Goal: Task Accomplishment & Management: Use online tool/utility

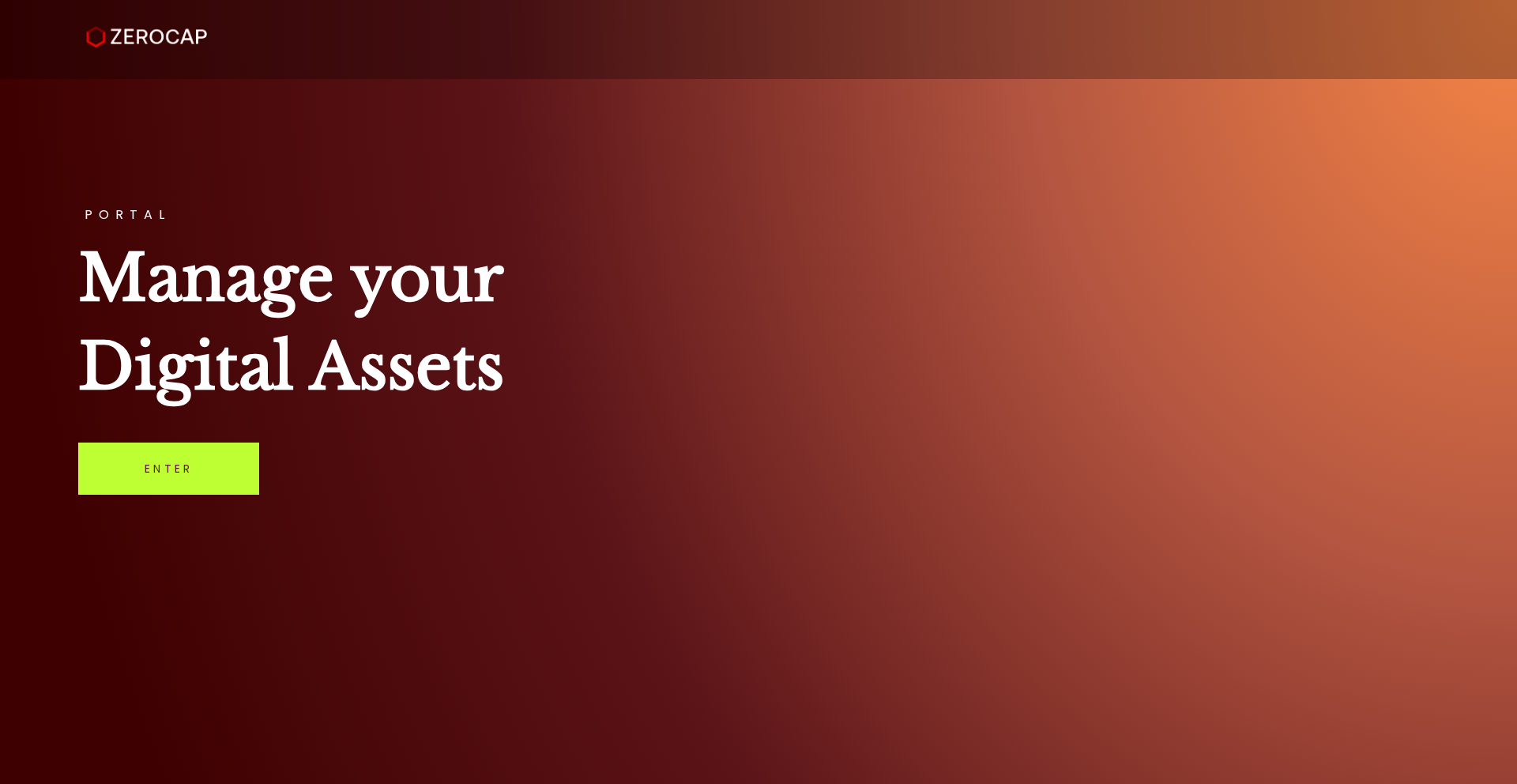
click at [176, 467] on link "Enter" at bounding box center [168, 468] width 181 height 52
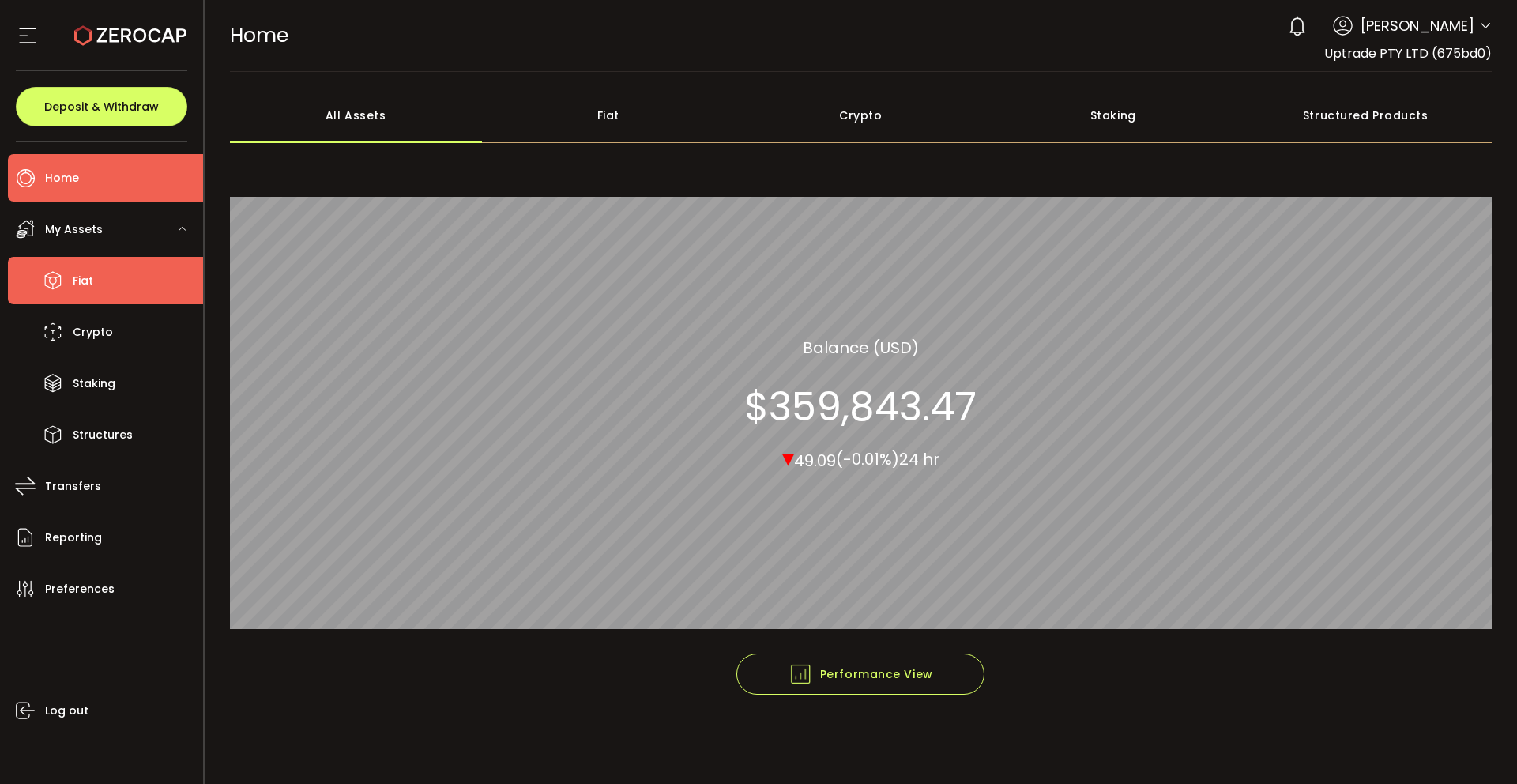
click at [134, 291] on li "Fiat" at bounding box center [105, 281] width 195 height 48
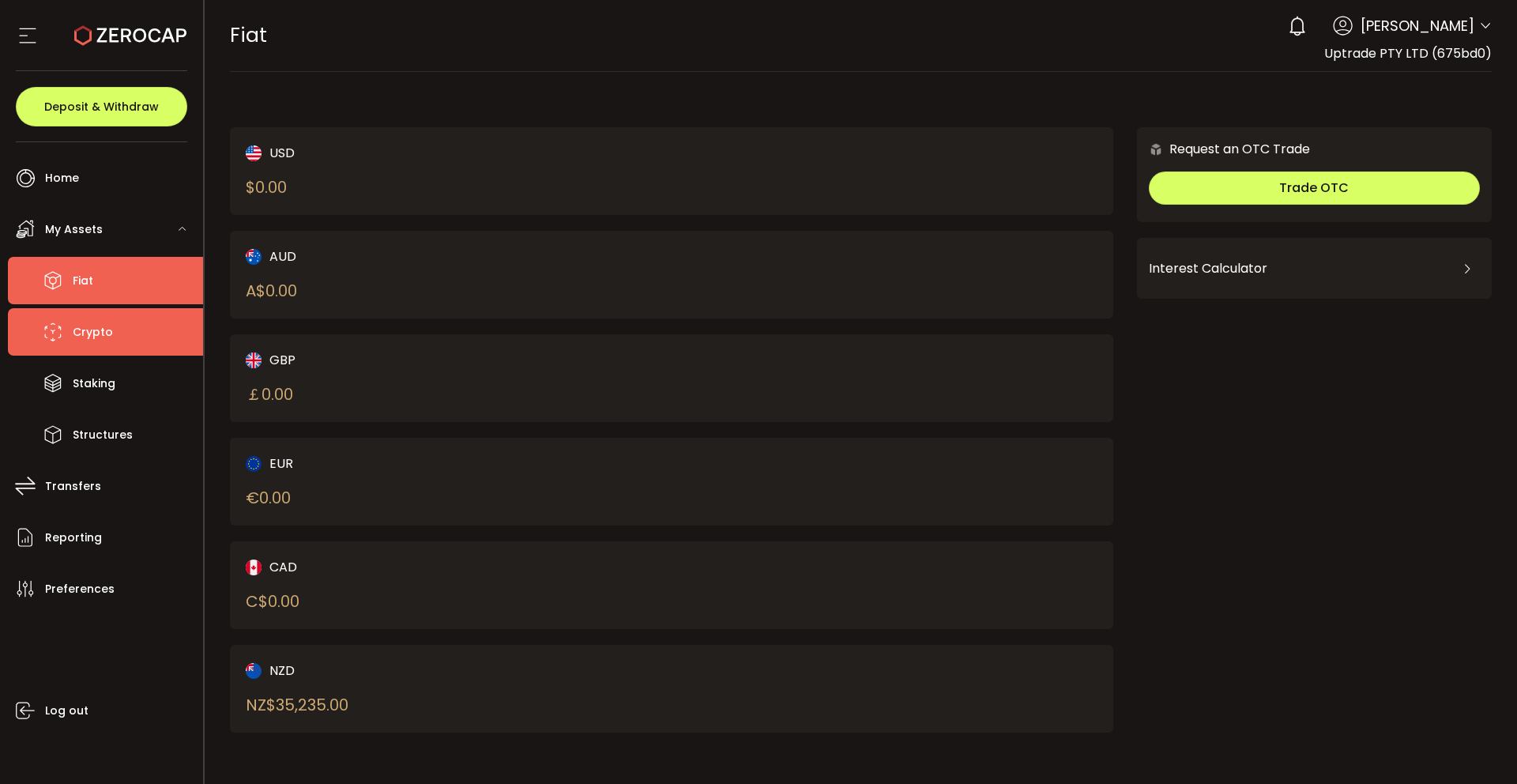
click at [116, 336] on li "Crypto" at bounding box center [105, 332] width 195 height 48
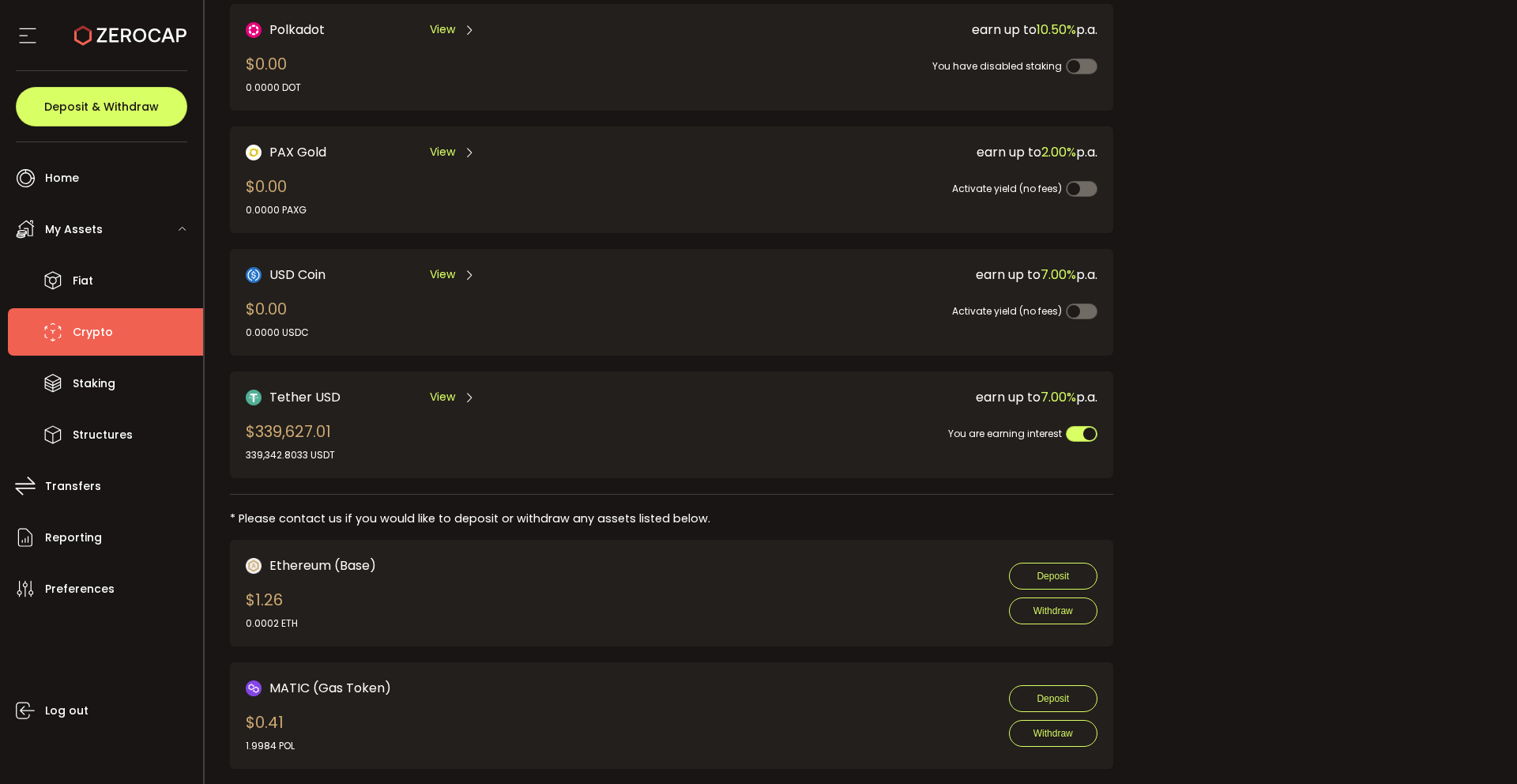
scroll to position [369, 0]
click at [452, 396] on span "View" at bounding box center [443, 396] width 26 height 17
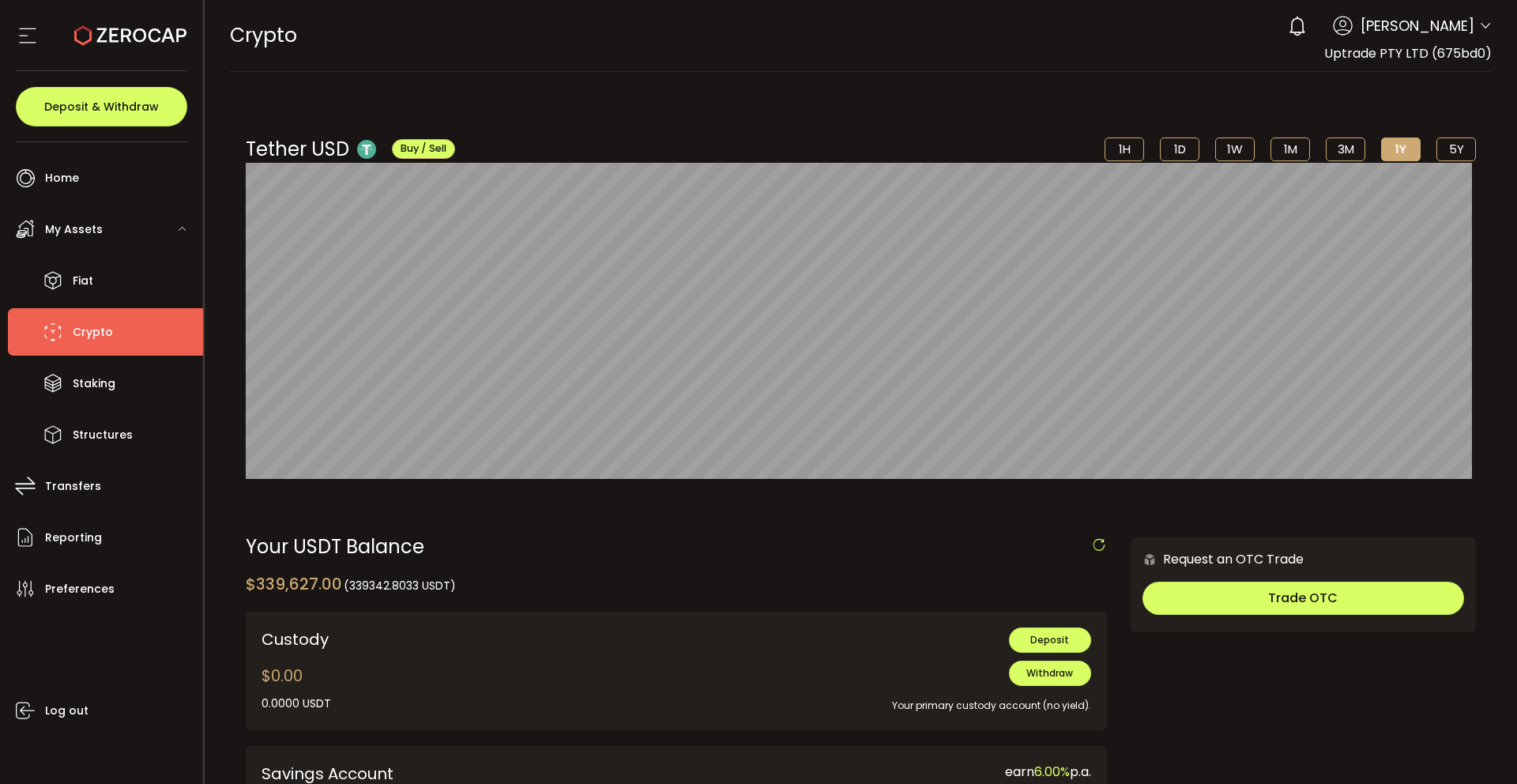
click at [1485, 20] on icon at bounding box center [1486, 27] width 13 height 13
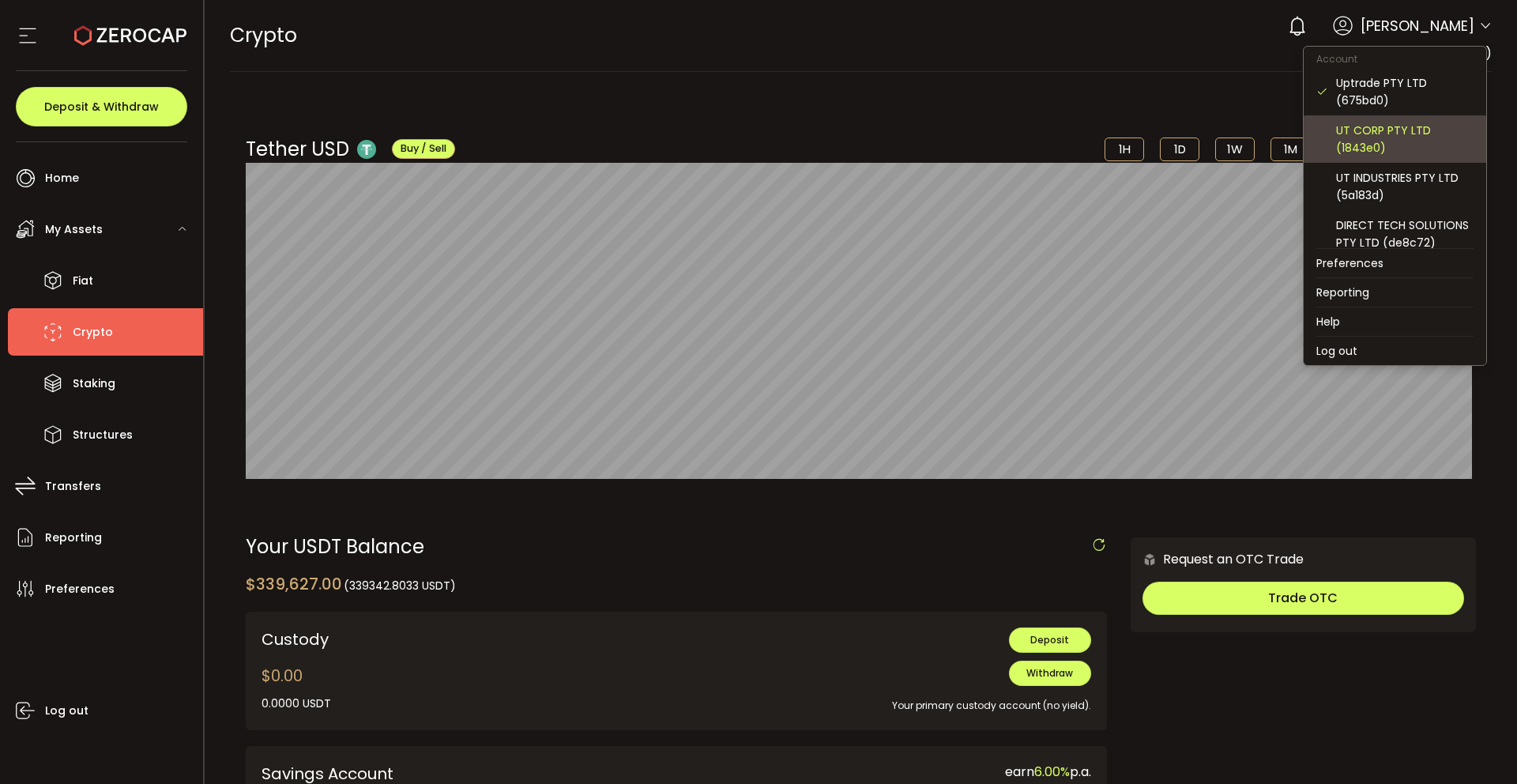
scroll to position [9, 0]
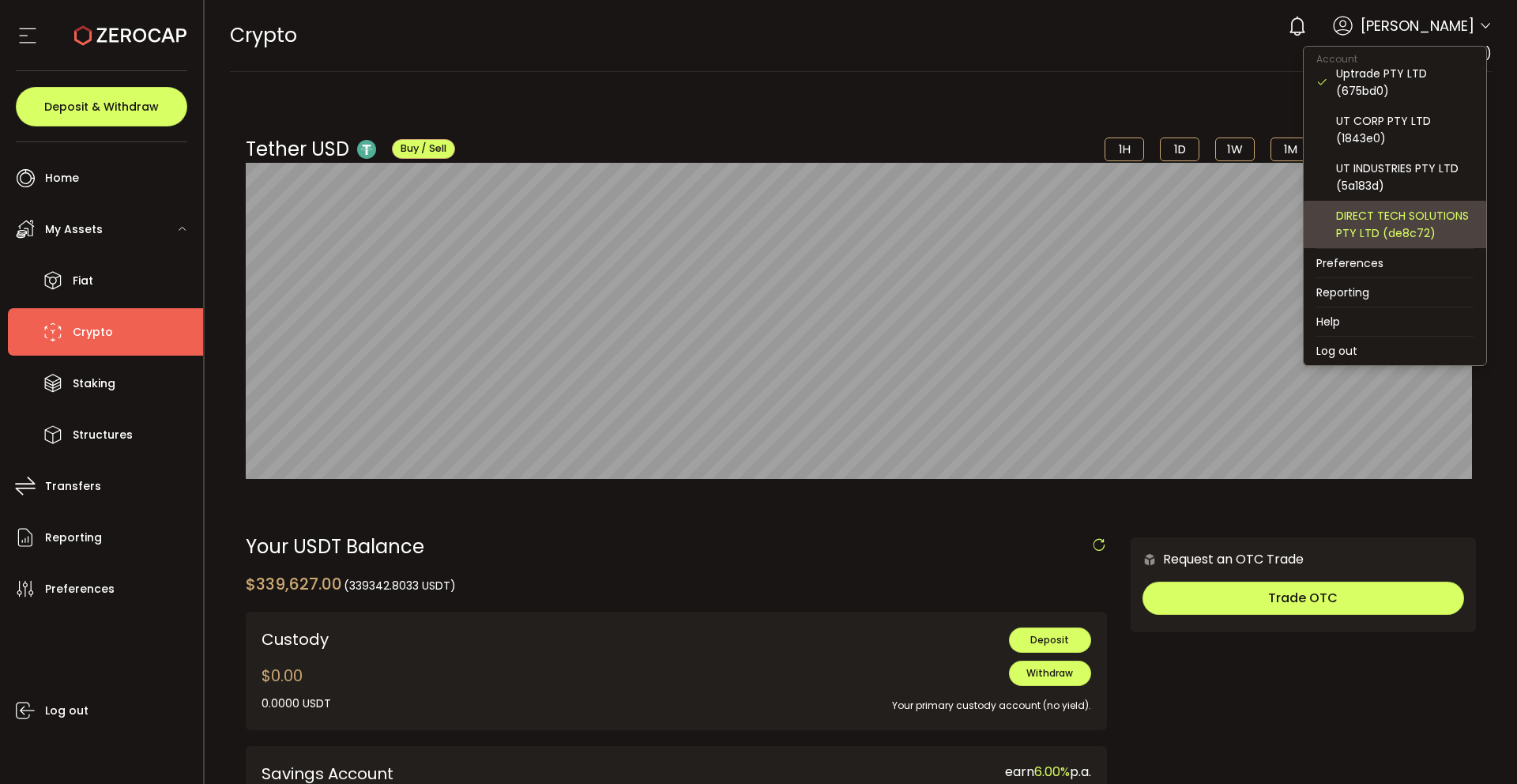
click at [1372, 219] on div "DIRECT TECH SOLUTIONS PTY LTD (de8c72)" at bounding box center [1405, 225] width 138 height 35
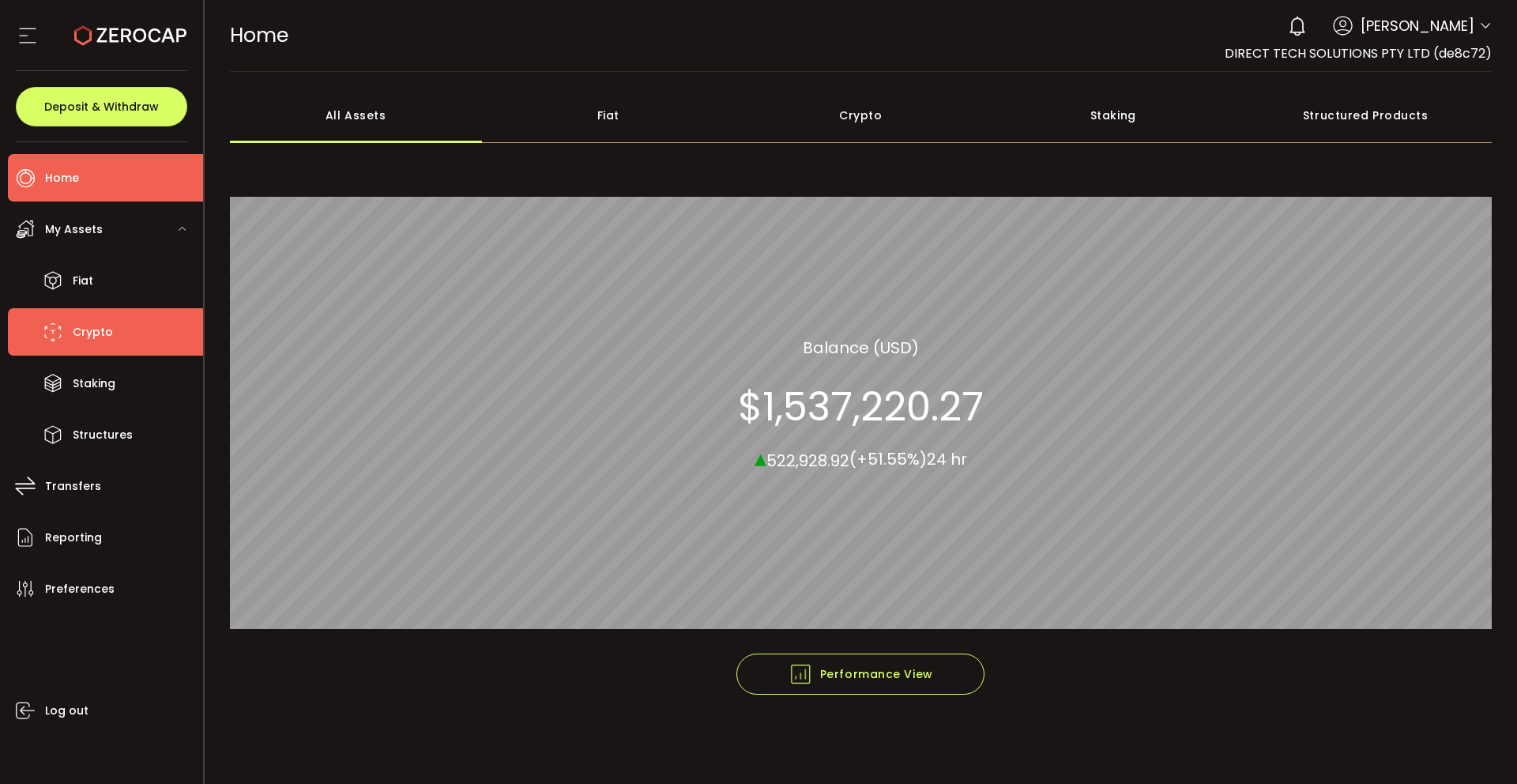
click at [138, 334] on li "Crypto" at bounding box center [105, 332] width 195 height 48
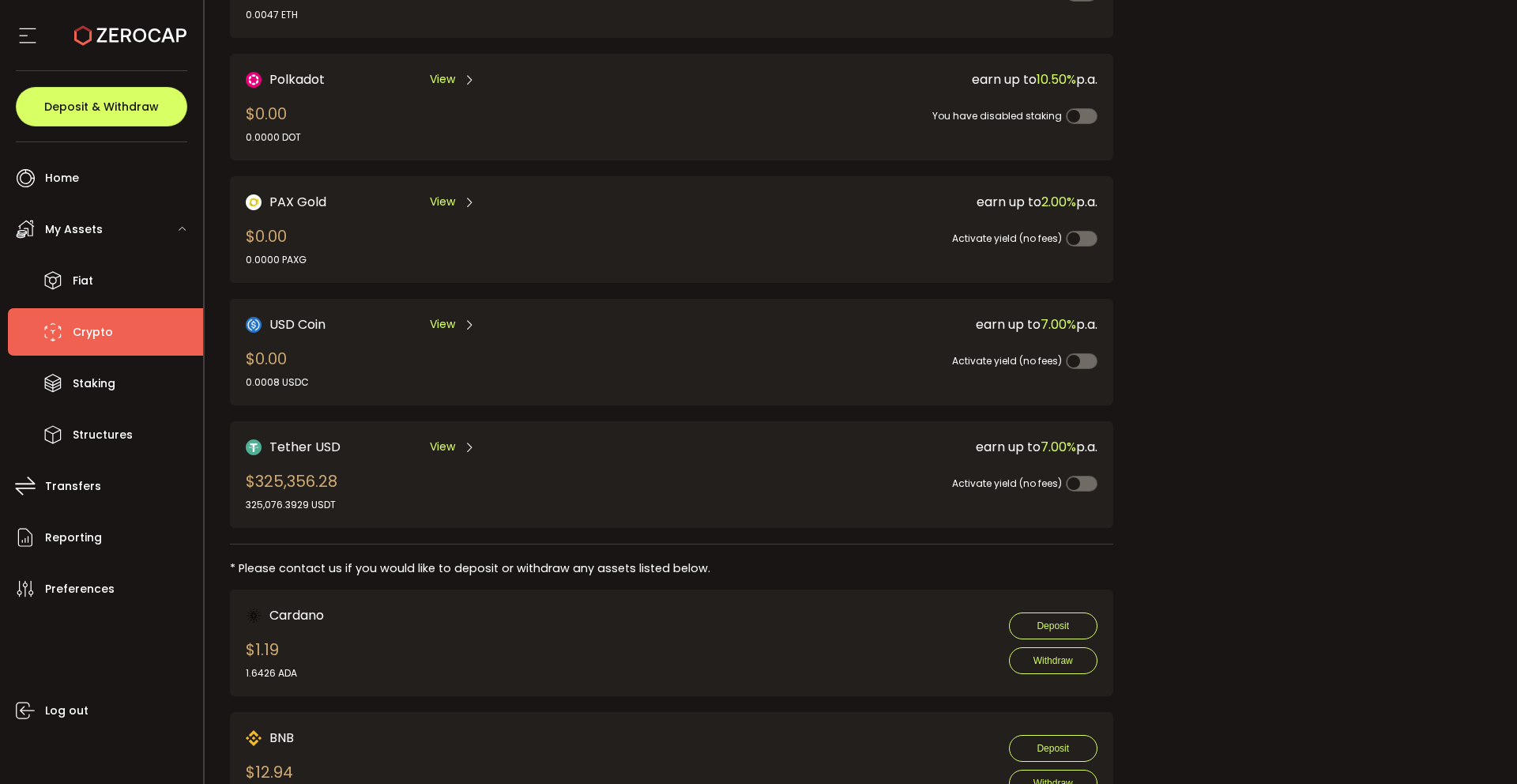
scroll to position [232, 0]
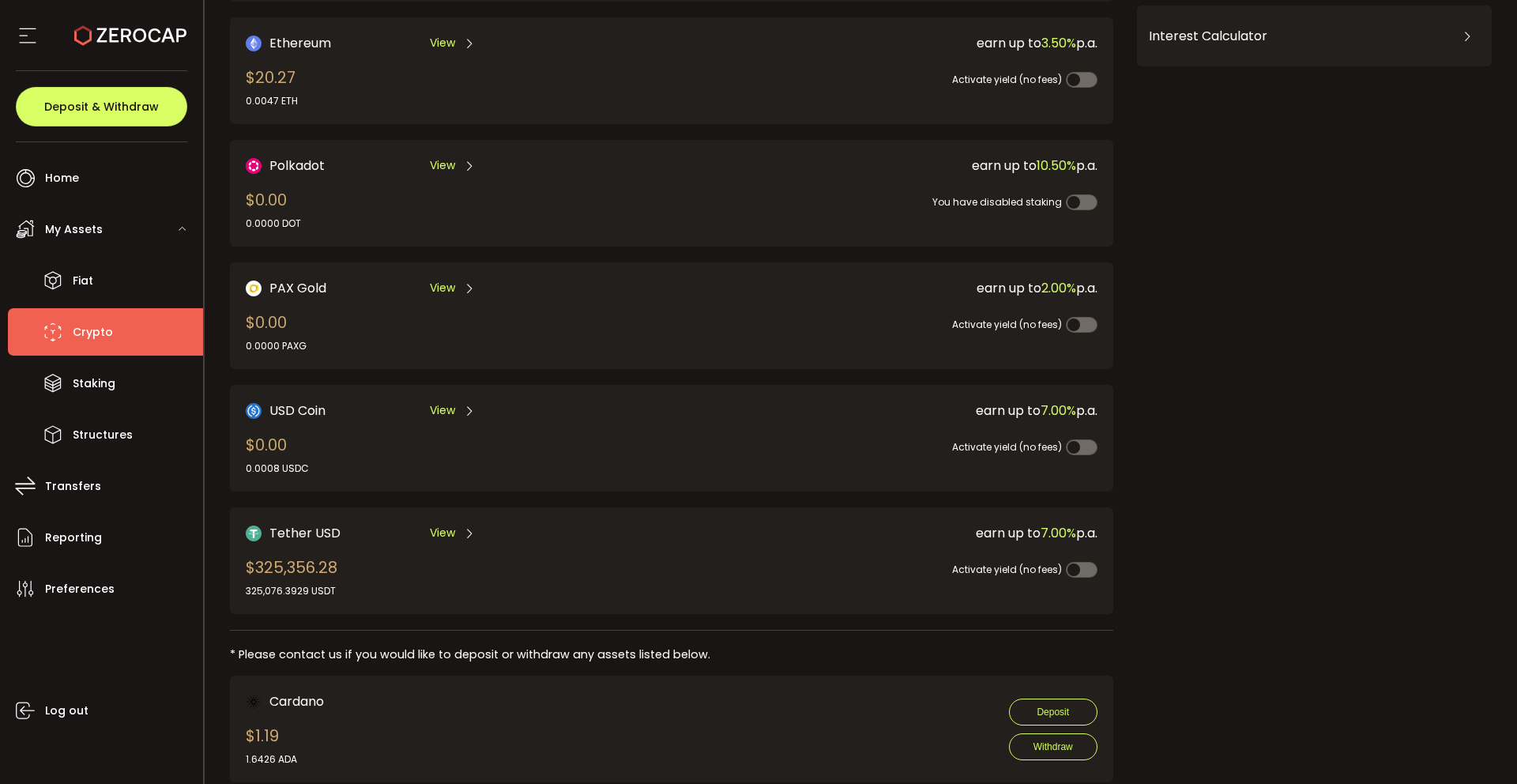
click at [435, 528] on span "View" at bounding box center [443, 533] width 26 height 17
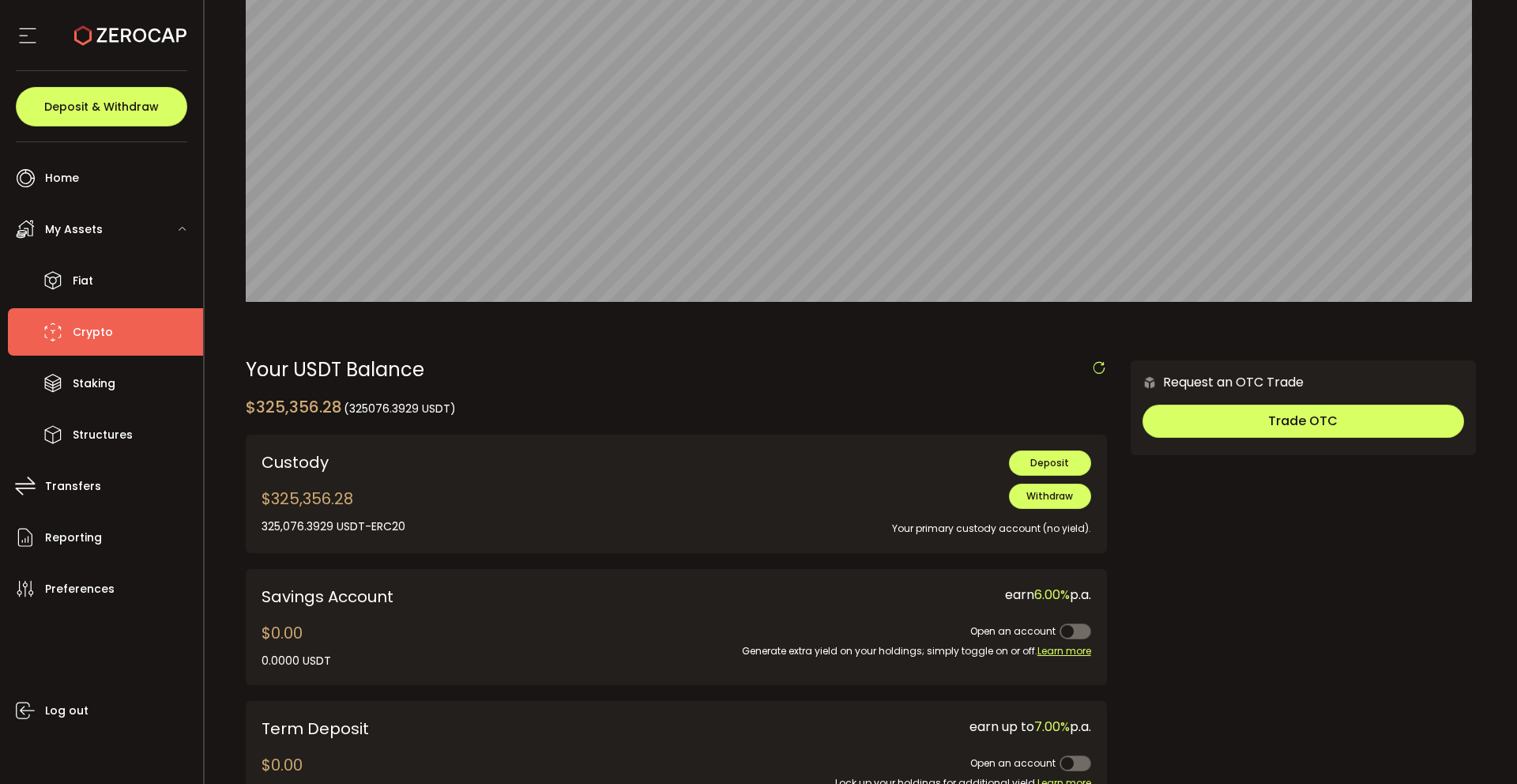
scroll to position [184, 0]
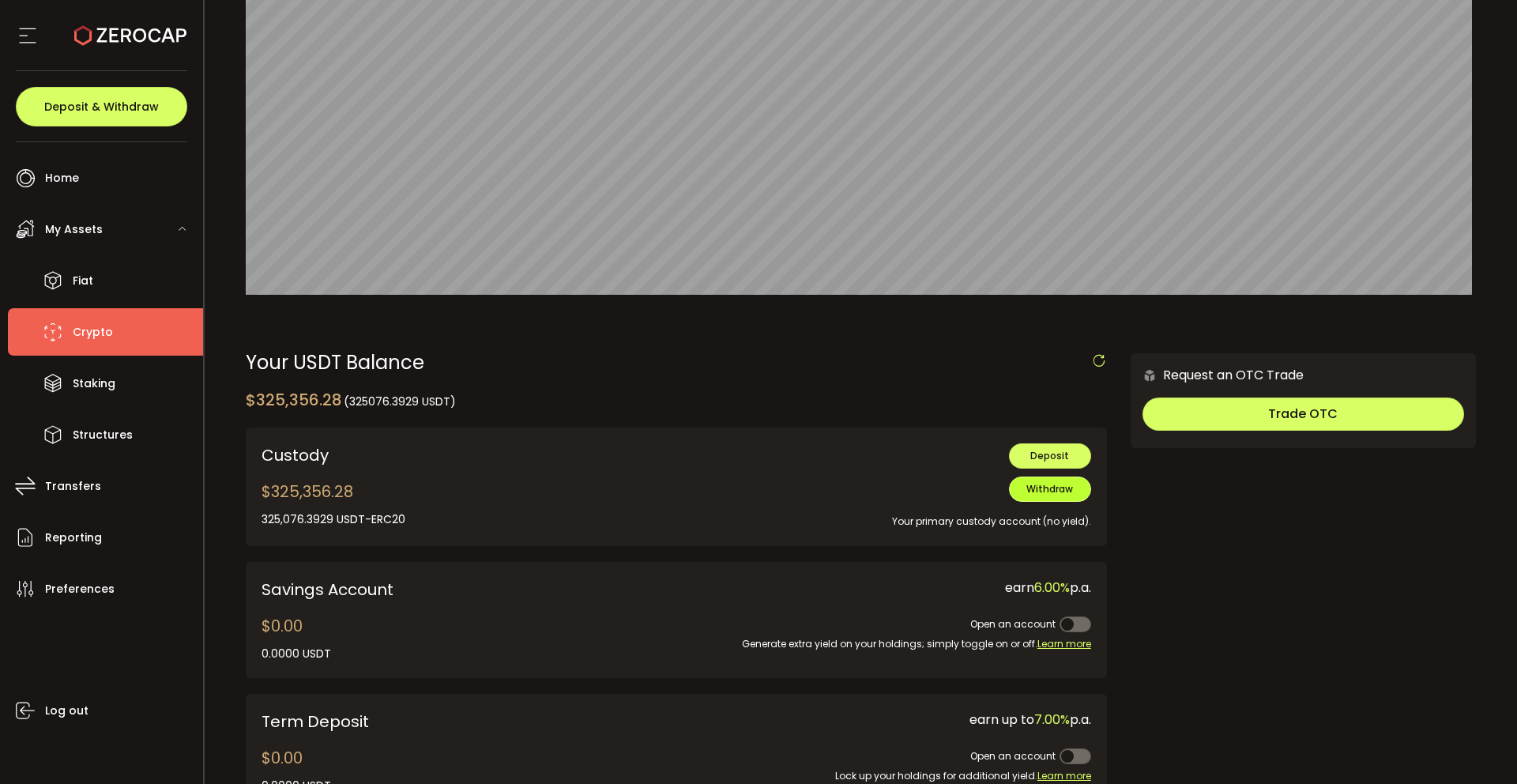
click at [1054, 496] on button "Withdraw" at bounding box center [1050, 490] width 83 height 26
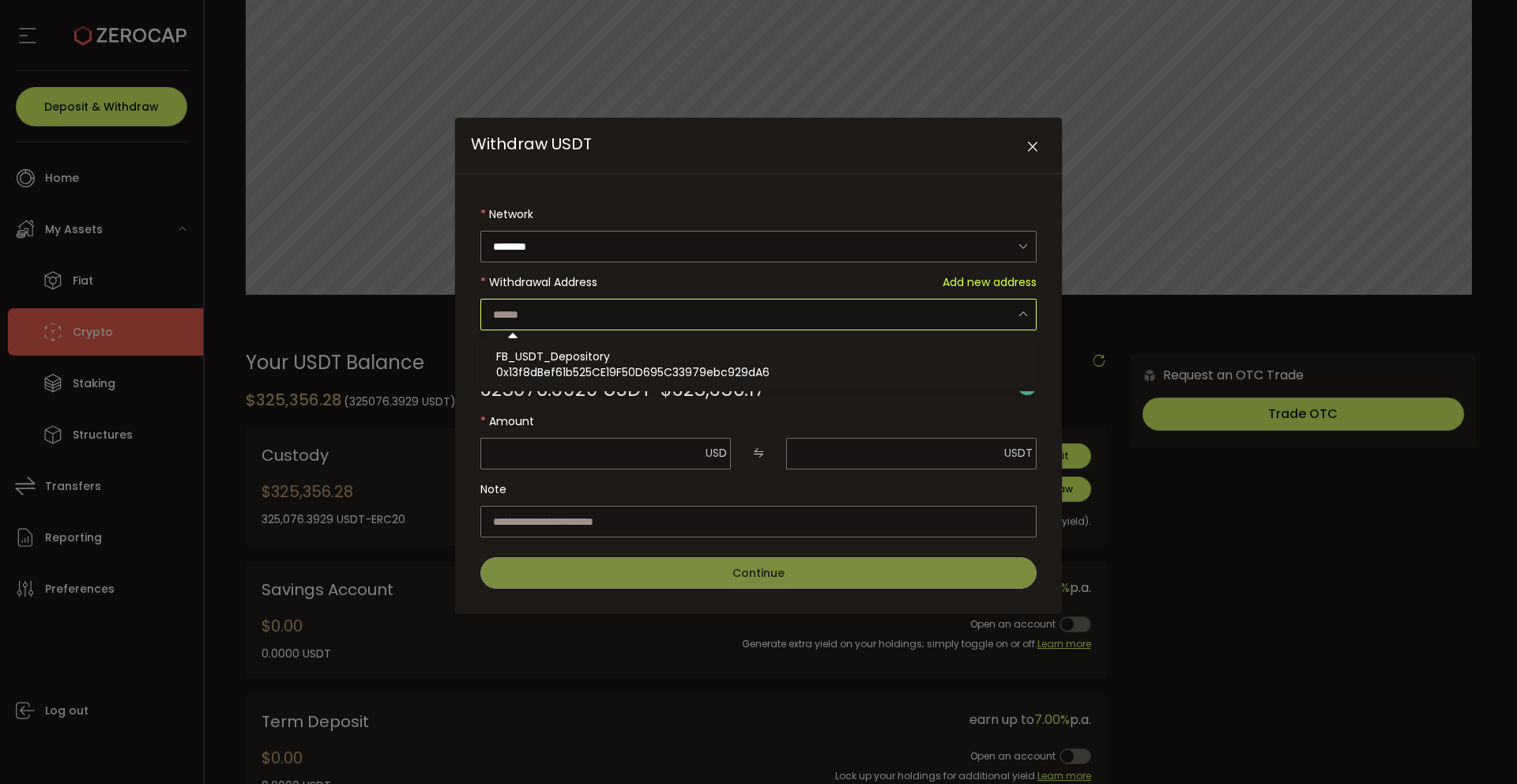
click at [609, 311] on input "Withdraw USDT" at bounding box center [758, 315] width 557 height 31
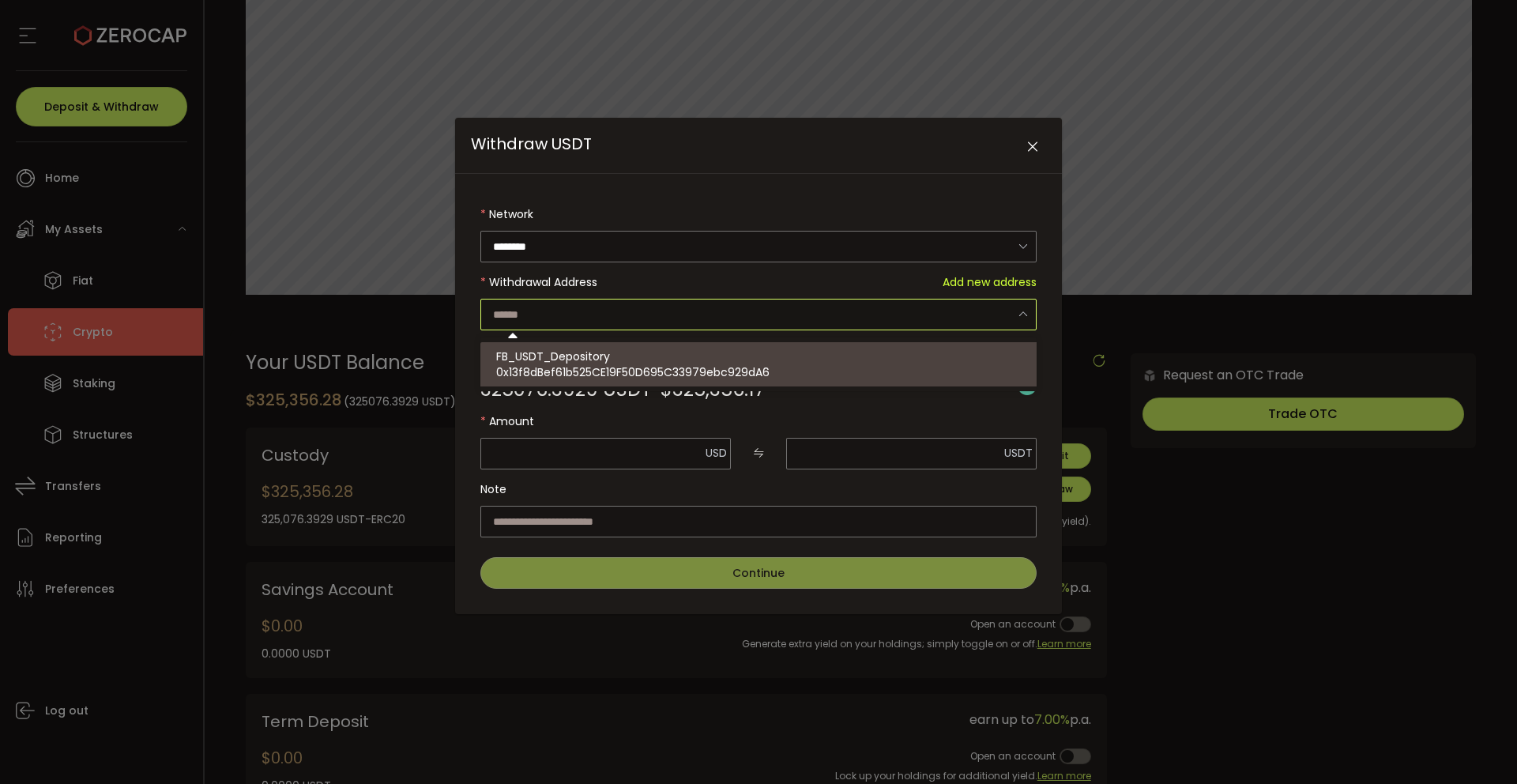
click at [619, 375] on span "0x13f8dBef61b525CE19F50D695C33979ebc929dA6" at bounding box center [633, 371] width 273 height 16
type input "**********"
click at [712, 359] on div "FB_USDT_Depository 0x13f8dBef61b525CE19F50D695C33979ebc929dA6" at bounding box center [760, 364] width 529 height 44
type input "**********"
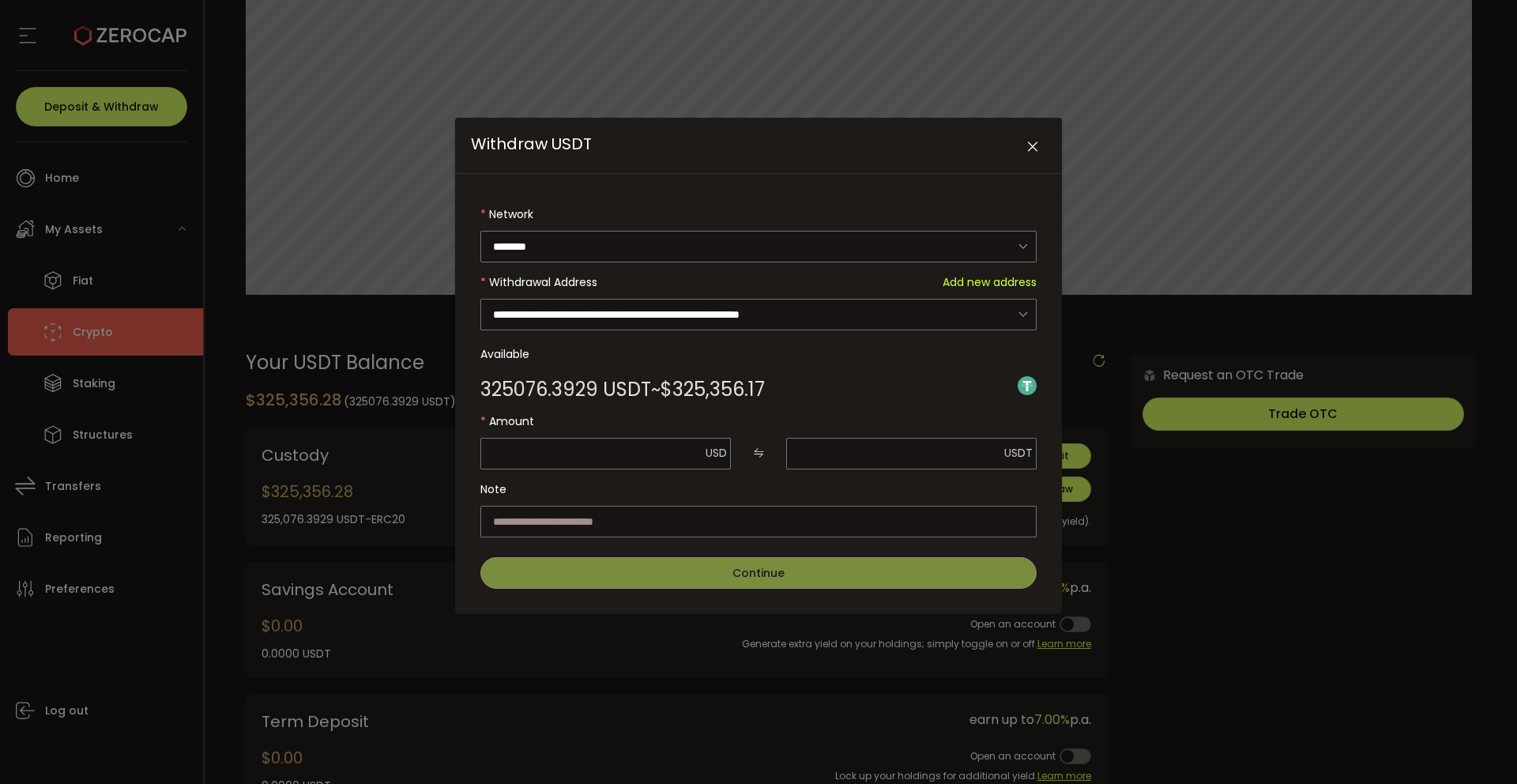
click at [785, 356] on label "Available" at bounding box center [758, 354] width 557 height 31
click at [708, 455] on span "Send Max" at bounding box center [702, 453] width 43 height 11
type input "*********"
type input "**********"
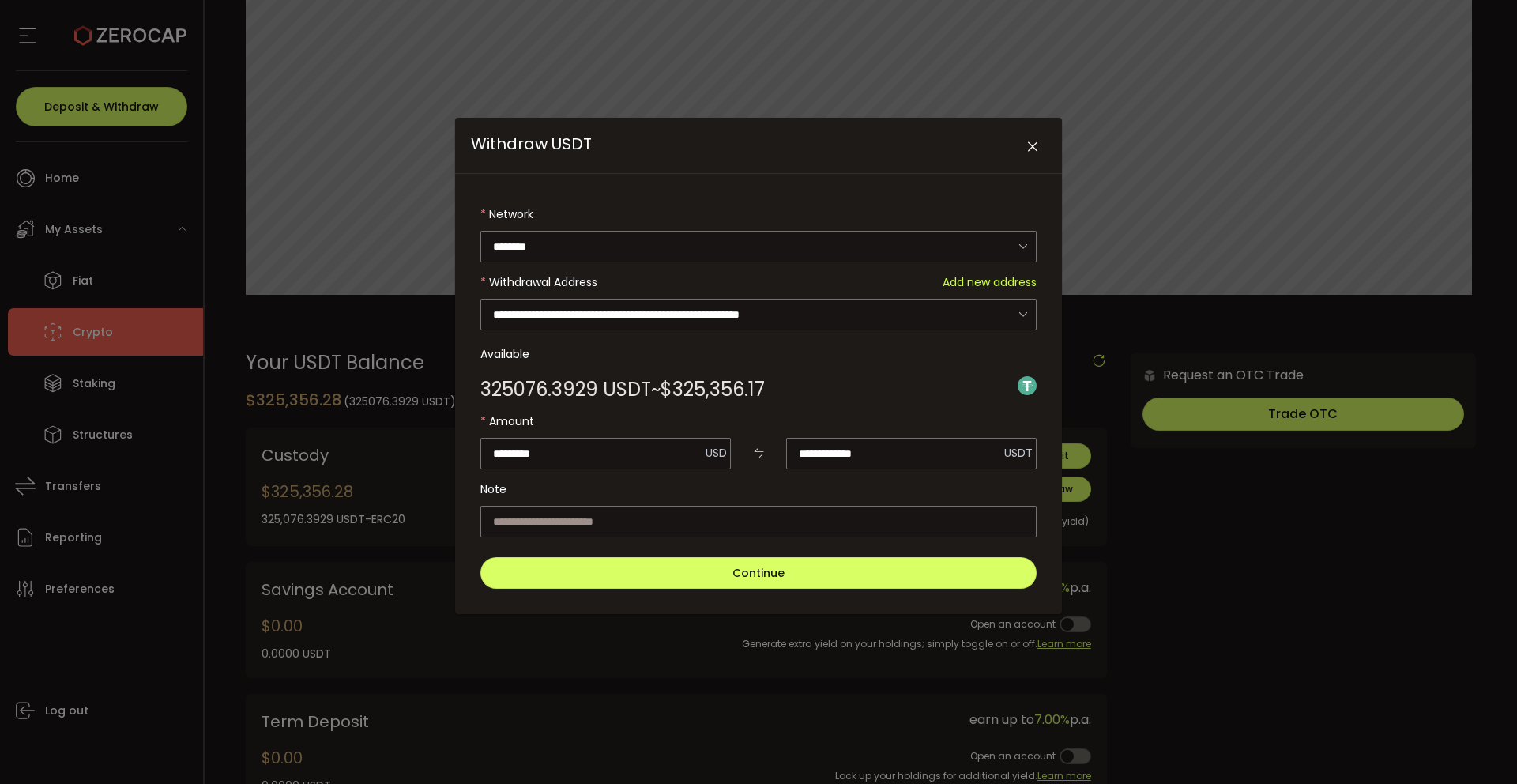
click at [872, 370] on div "325076.3929 USDT ~ $325,356.17" at bounding box center [758, 385] width 557 height 31
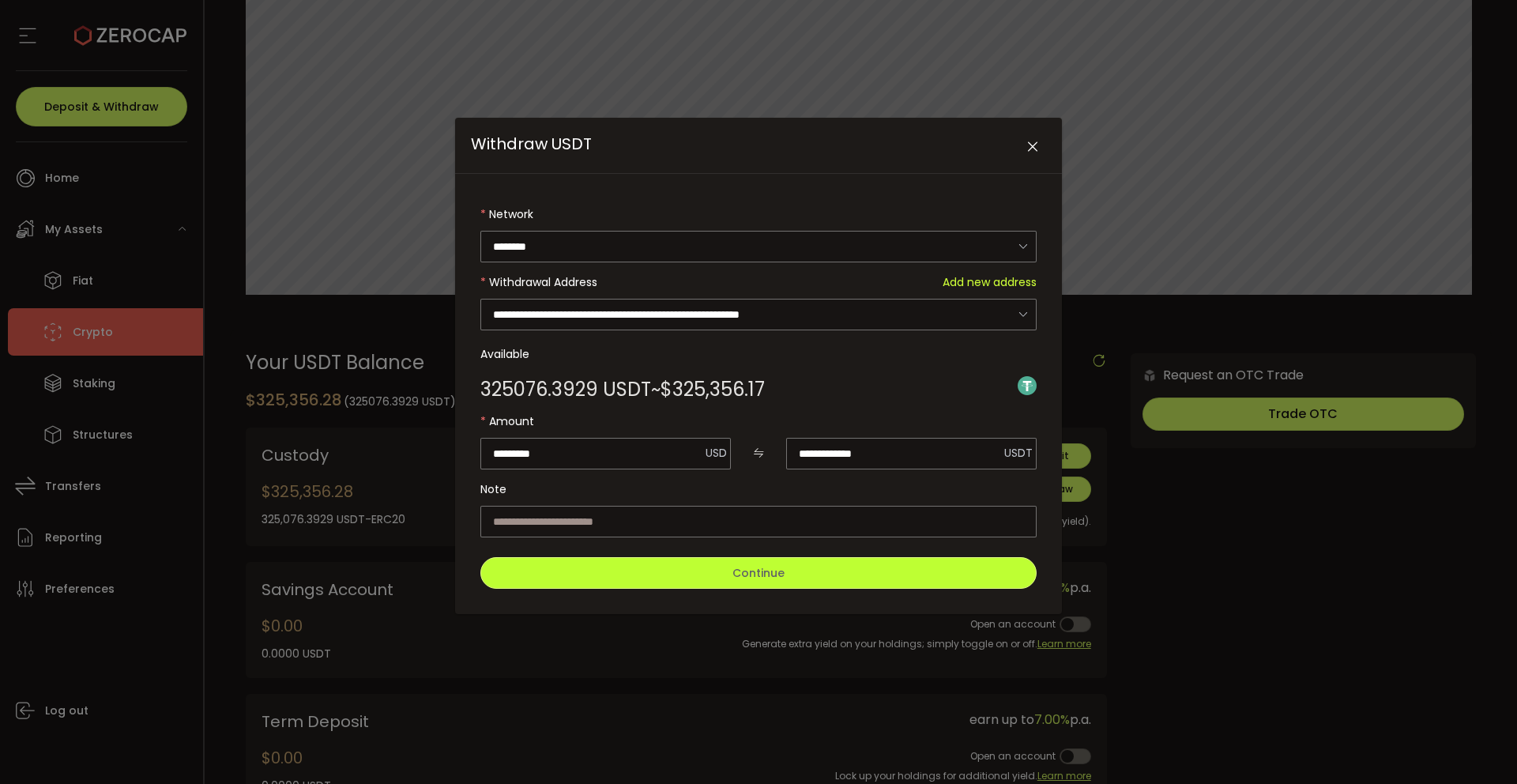
click at [734, 565] on span "Continue" at bounding box center [758, 572] width 52 height 16
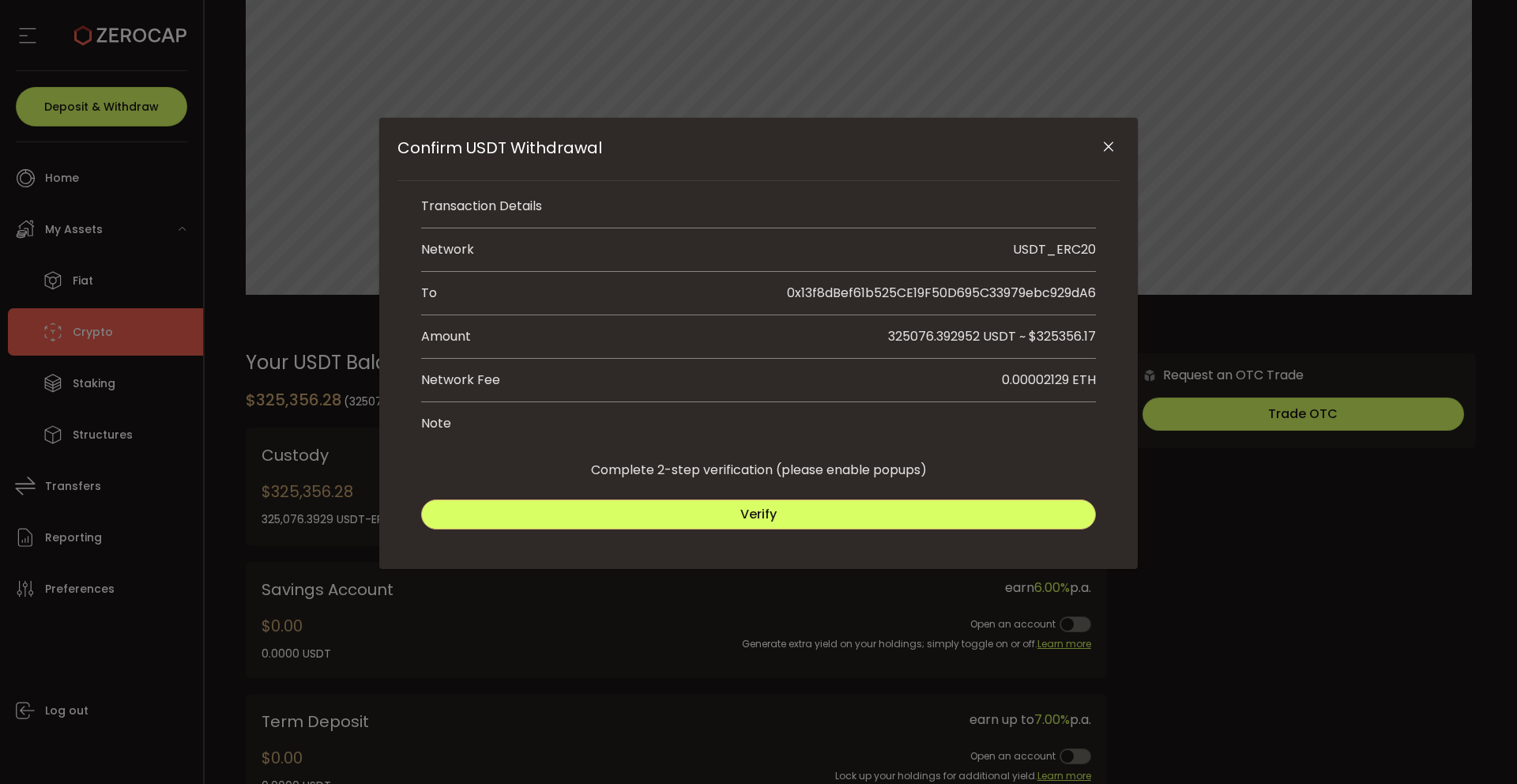
click at [871, 429] on li "Note" at bounding box center [758, 424] width 675 height 43
click at [701, 517] on button "Verify" at bounding box center [758, 514] width 675 height 30
click at [949, 519] on span "Submit" at bounding box center [929, 514] width 46 height 18
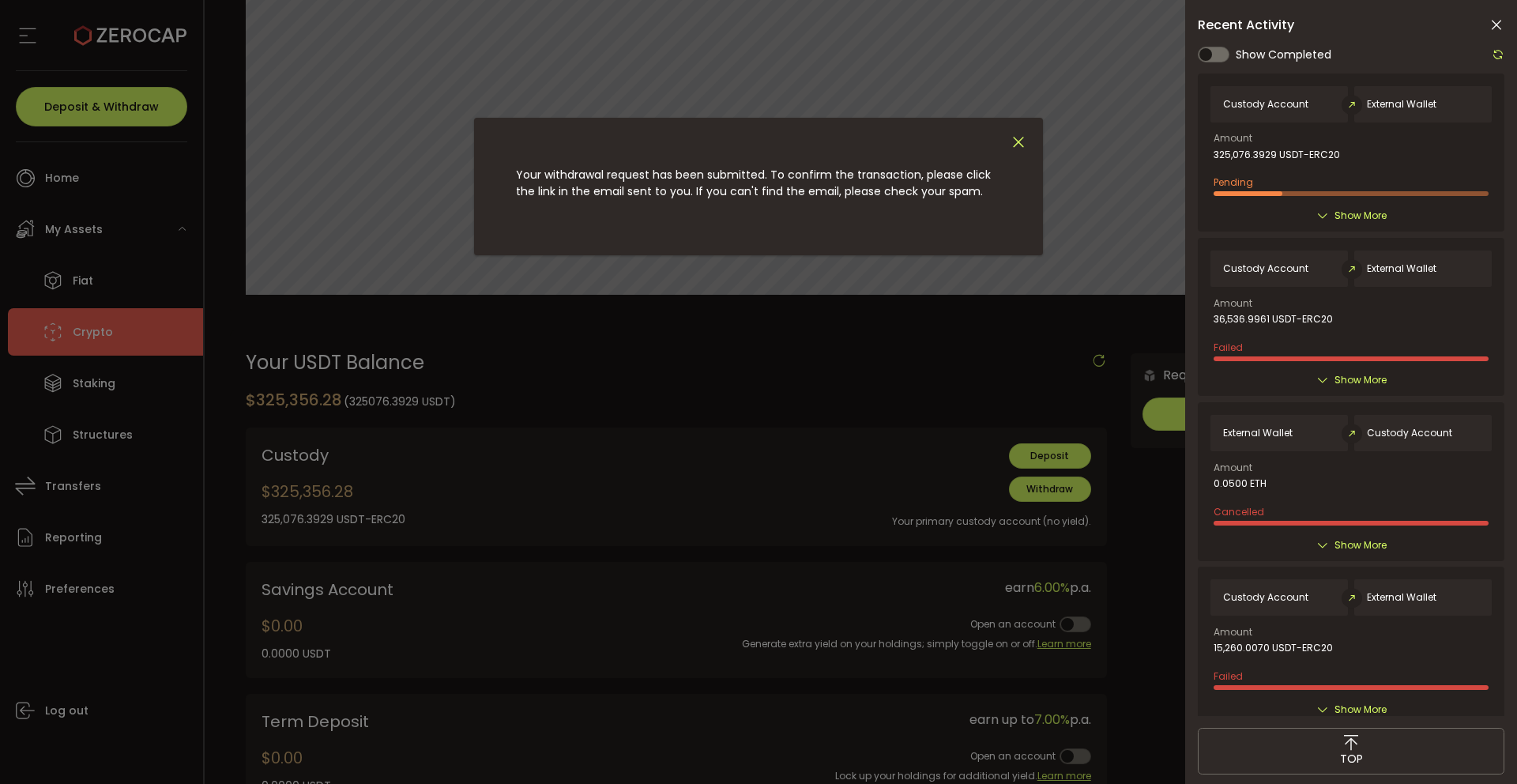
click at [1020, 143] on icon "Close" at bounding box center [1018, 142] width 17 height 17
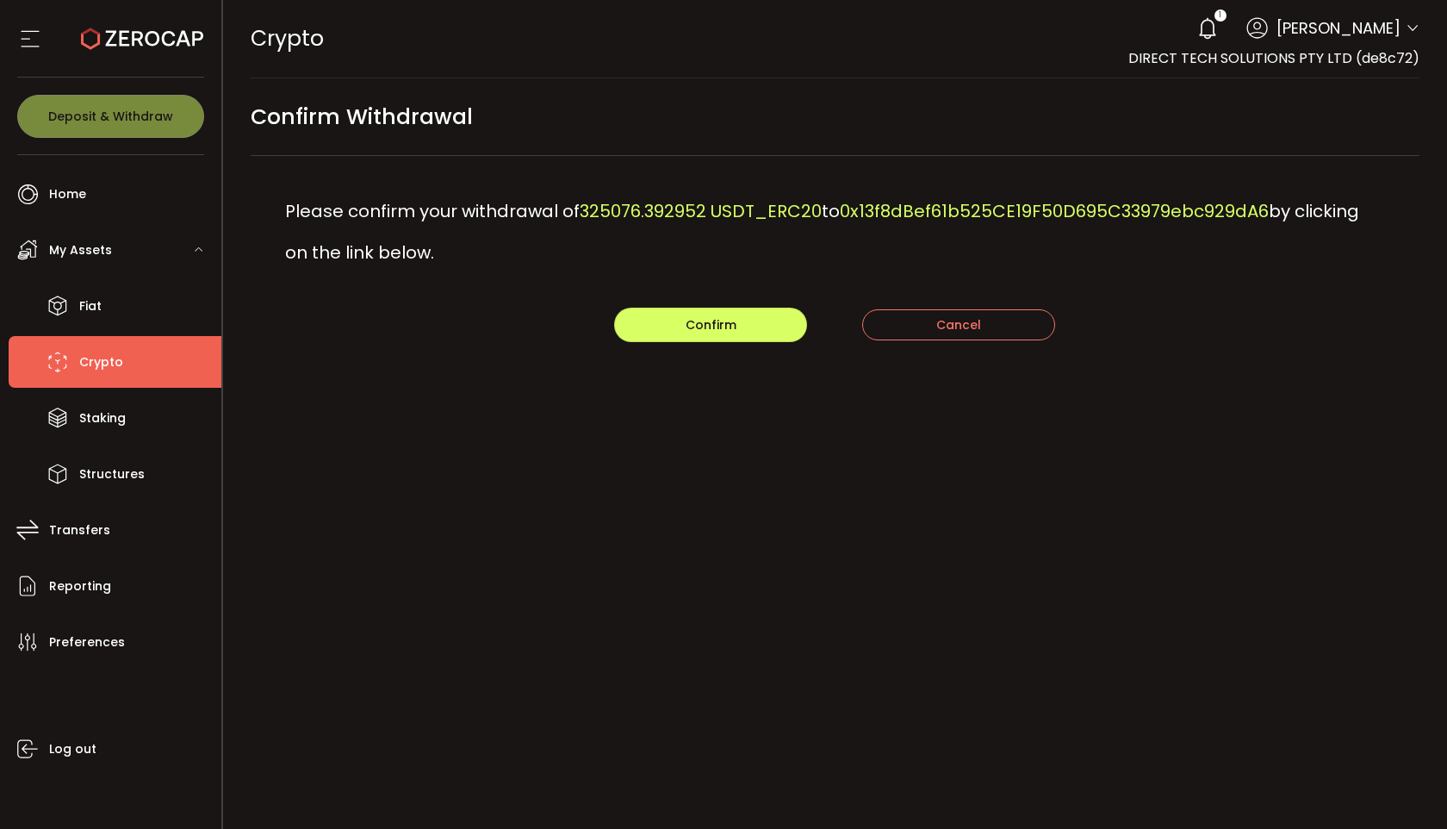
click at [560, 588] on div "PDF is being processed and will download to your computer CRYPTO Buy Power $0.0…" at bounding box center [835, 414] width 1225 height 829
click at [687, 336] on button "Confirm" at bounding box center [710, 325] width 193 height 34
